Goal: Information Seeking & Learning: Find specific fact

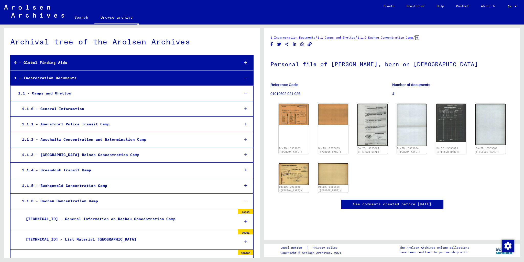
scroll to position [1196, 0]
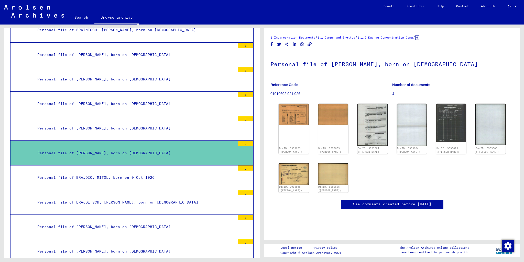
click at [347, 64] on h1 "Personal file of [PERSON_NAME], born on [DEMOGRAPHIC_DATA]" at bounding box center [391, 63] width 243 height 23
click at [376, 64] on h1 "Personal file of [PERSON_NAME], born on [DEMOGRAPHIC_DATA]" at bounding box center [391, 63] width 243 height 23
copy h1 "BOLESLAV"
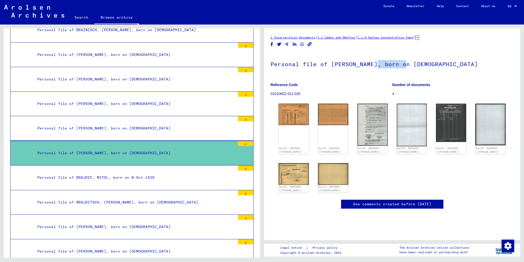
drag, startPoint x: 439, startPoint y: 64, endPoint x: 478, endPoint y: 61, distance: 38.7
click at [478, 61] on h1 "Personal file of [PERSON_NAME], born on [DEMOGRAPHIC_DATA]" at bounding box center [391, 63] width 243 height 23
copy h1 "[DATE]"
click at [299, 181] on img at bounding box center [294, 174] width 32 height 23
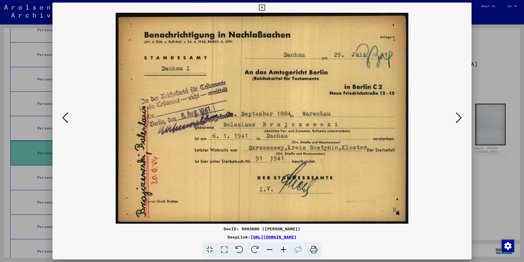
click at [480, 56] on div at bounding box center [262, 131] width 524 height 262
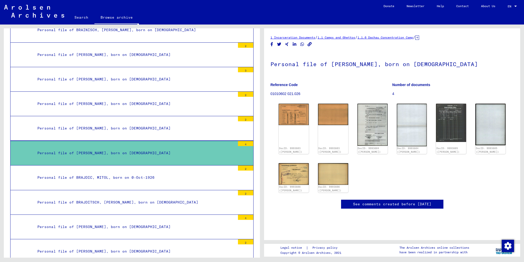
click at [406, 37] on link "1.1.6 Dachau Concentration Camp" at bounding box center [385, 38] width 56 height 4
click at [294, 114] on img at bounding box center [294, 114] width 32 height 22
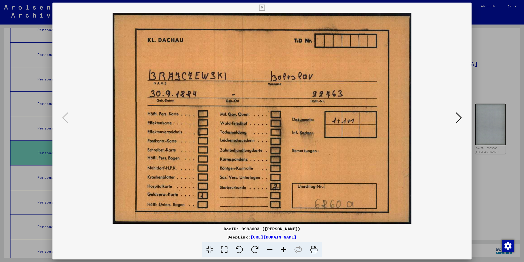
click at [484, 63] on div at bounding box center [262, 131] width 524 height 262
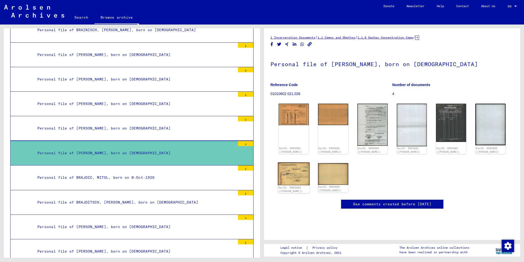
click at [295, 174] on img at bounding box center [294, 174] width 32 height 23
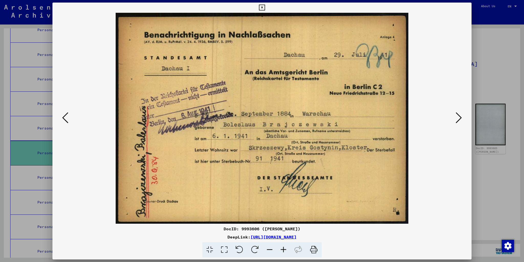
click at [483, 164] on div at bounding box center [262, 131] width 524 height 262
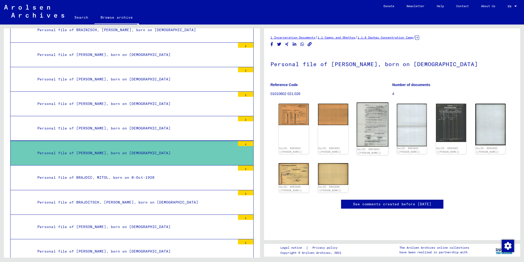
click at [367, 124] on img at bounding box center [373, 125] width 32 height 45
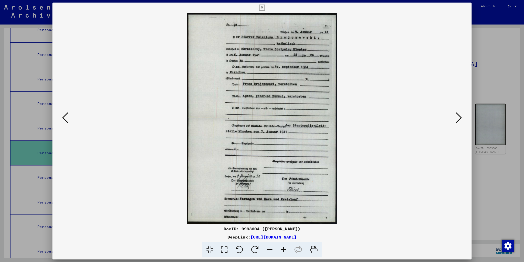
click at [491, 181] on div at bounding box center [262, 131] width 524 height 262
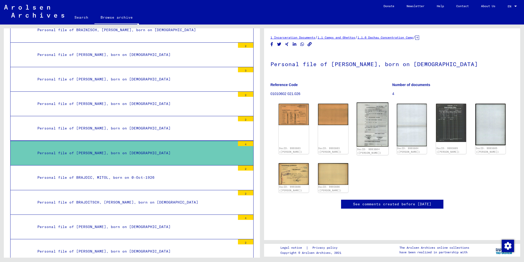
click at [374, 135] on img at bounding box center [373, 125] width 32 height 45
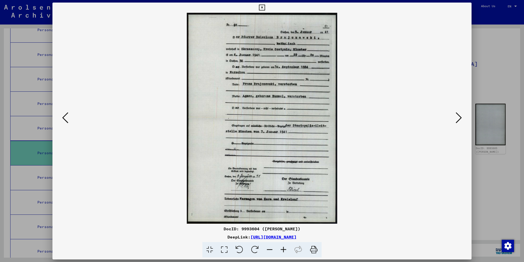
click at [484, 72] on div at bounding box center [262, 131] width 524 height 262
